Goal: Information Seeking & Learning: Understand process/instructions

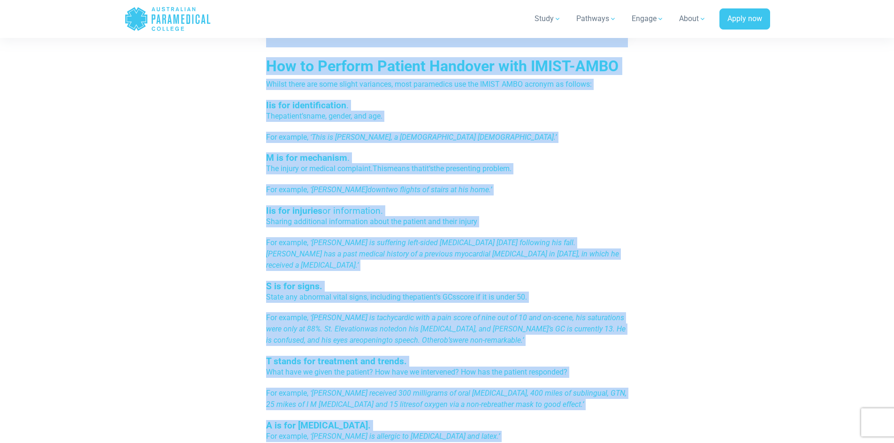
scroll to position [490, 0]
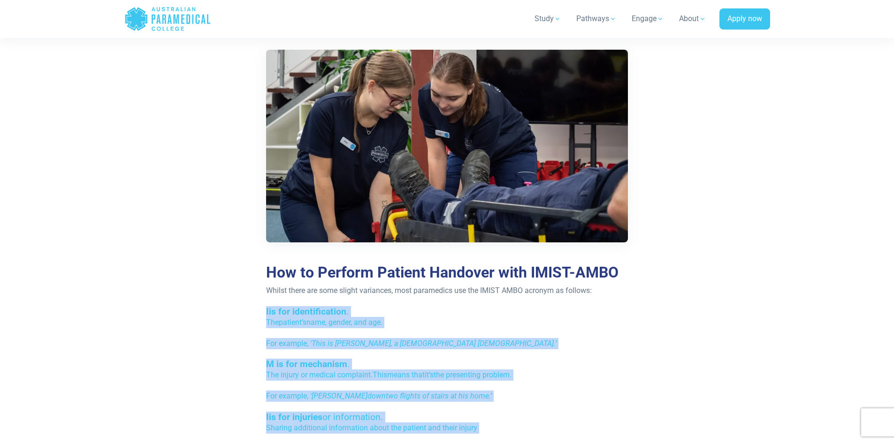
drag, startPoint x: 357, startPoint y: 251, endPoint x: 265, endPoint y: 314, distance: 111.7
click at [265, 314] on div "Re-published [DATE]. If you work in emergency health, the term IMIST AMBO will …" at bounding box center [447, 301] width 374 height 1164
copy div "L ip dol sitametconsect . Adi elitsed’d eius, tempor, inc utl. Etd magnaal, ‘ E…"
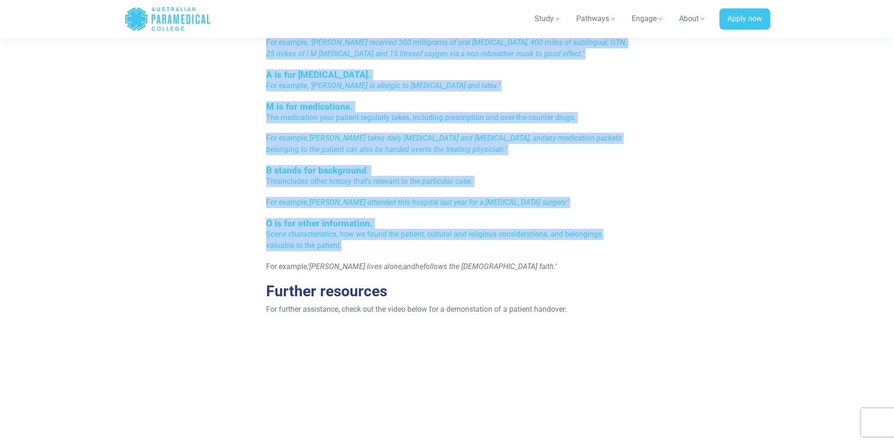
scroll to position [1054, 0]
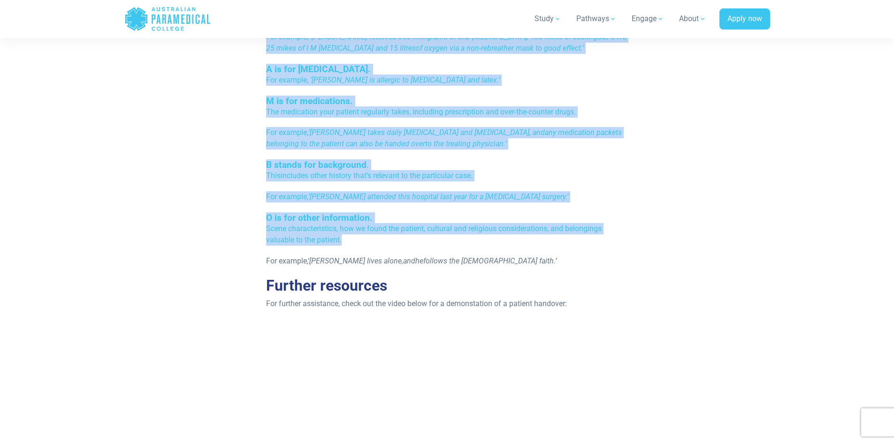
drag, startPoint x: 275, startPoint y: 87, endPoint x: 268, endPoint y: 70, distance: 18.4
click at [275, 96] on span "M is for medications." at bounding box center [309, 101] width 87 height 11
click at [324, 160] on span "B stands for background" at bounding box center [316, 165] width 100 height 11
click at [367, 192] on span "‘[PERSON_NAME] attended this hospital last year for a [MEDICAL_DATA] surgery.’" at bounding box center [438, 196] width 260 height 9
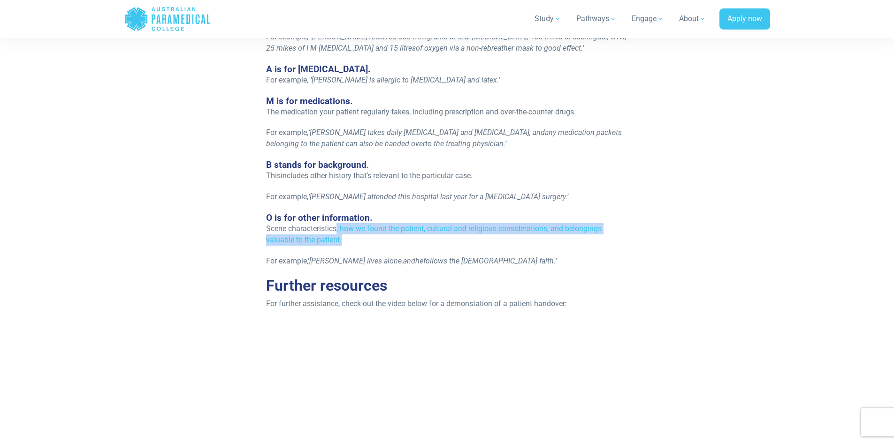
drag, startPoint x: 345, startPoint y: 228, endPoint x: 336, endPoint y: 215, distance: 15.5
click at [336, 223] on p "Scene characteristics, how we found the patient, cultural and religious conside…" at bounding box center [447, 234] width 362 height 23
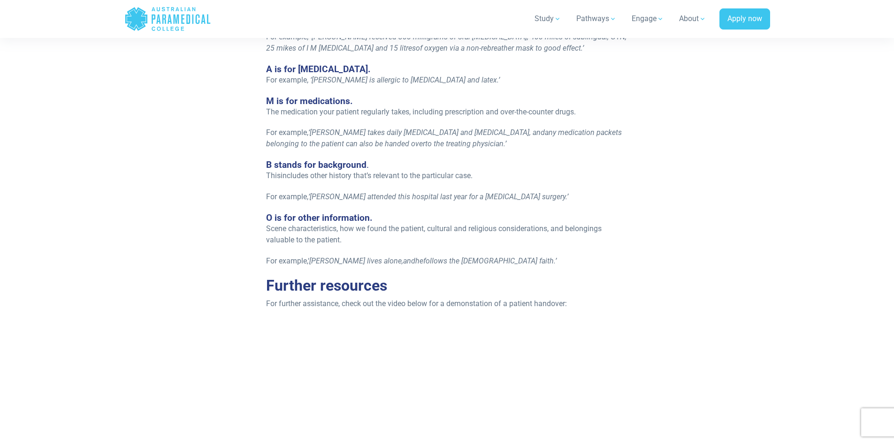
click at [513, 256] on p "For example, ‘ [PERSON_NAME] lives alone , and he follows the [DEMOGRAPHIC_DATA…" at bounding box center [447, 261] width 362 height 11
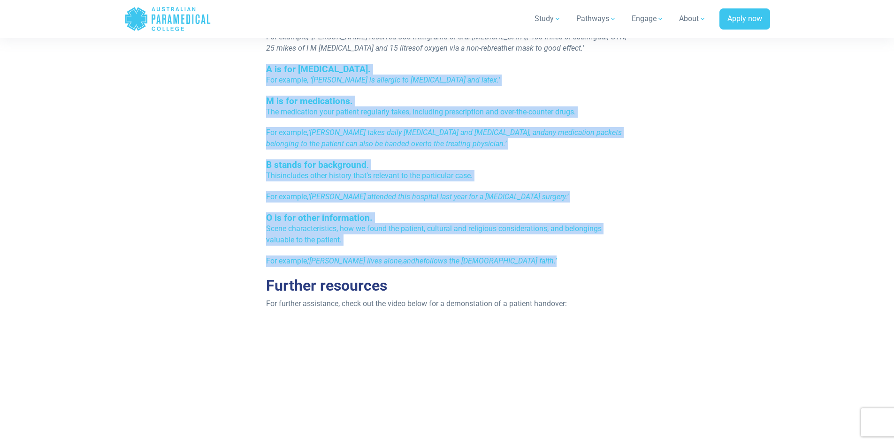
drag, startPoint x: 455, startPoint y: 243, endPoint x: 262, endPoint y: 61, distance: 265.3
copy div "A is for [MEDICAL_DATA]. For example, ‘ [PERSON_NAME] is allergic to [MEDICAL_D…"
